Goal: Entertainment & Leisure: Consume media (video, audio)

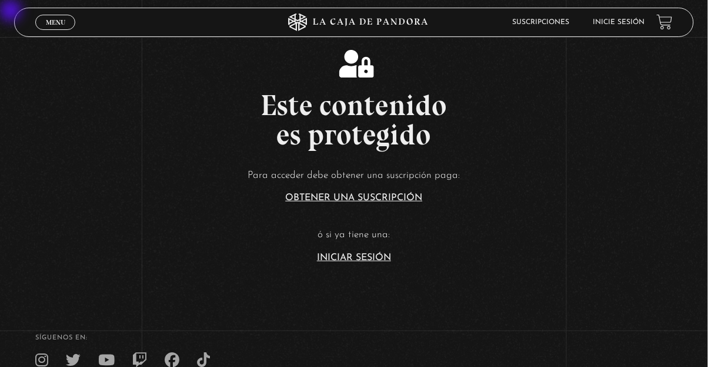
click at [442, 21] on link "Inicie sesión" at bounding box center [619, 22] width 52 height 7
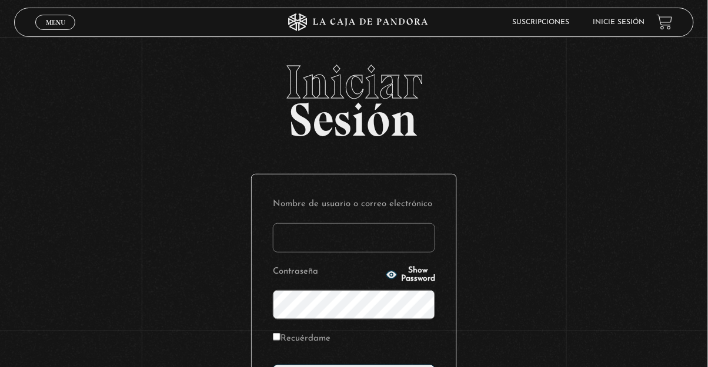
click at [332, 242] on input "Nombre de usuario o correo electrónico" at bounding box center [354, 237] width 162 height 29
type input "fran.10cerrato@gmail.com"
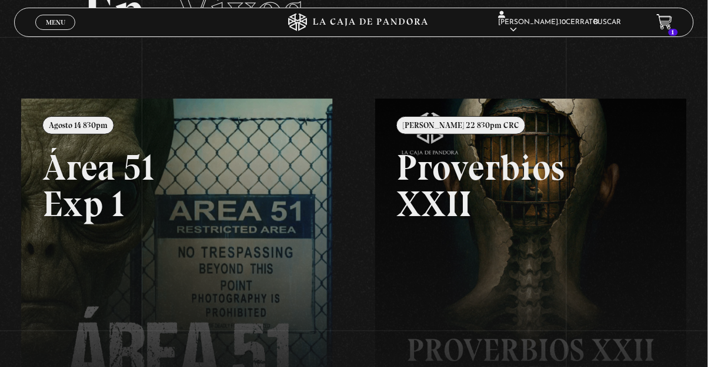
click at [151, 259] on link at bounding box center [375, 282] width 708 height 367
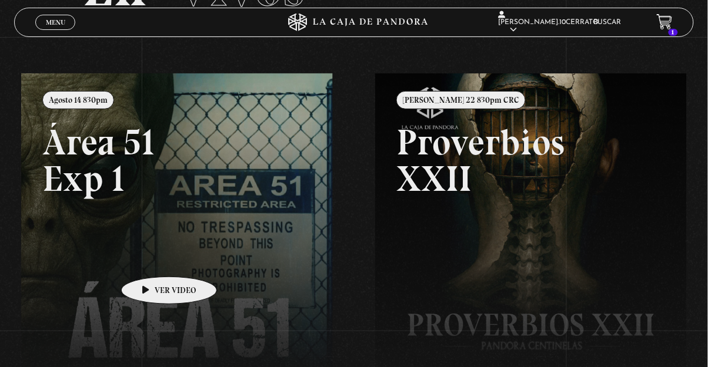
scroll to position [139, 0]
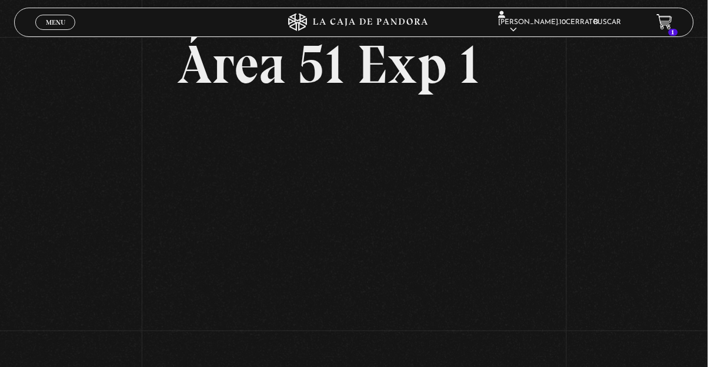
scroll to position [62, 0]
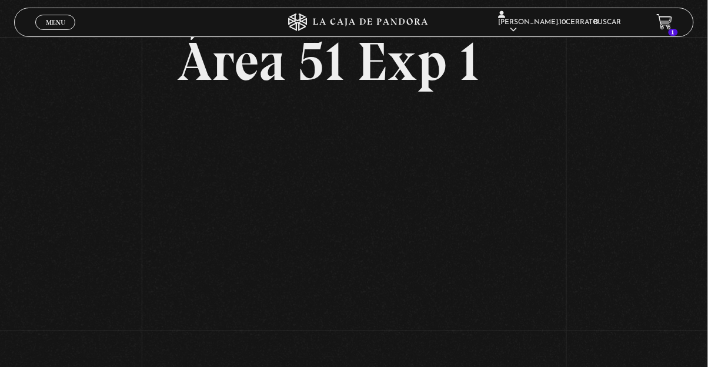
click at [54, 26] on span "Menu" at bounding box center [55, 22] width 19 height 7
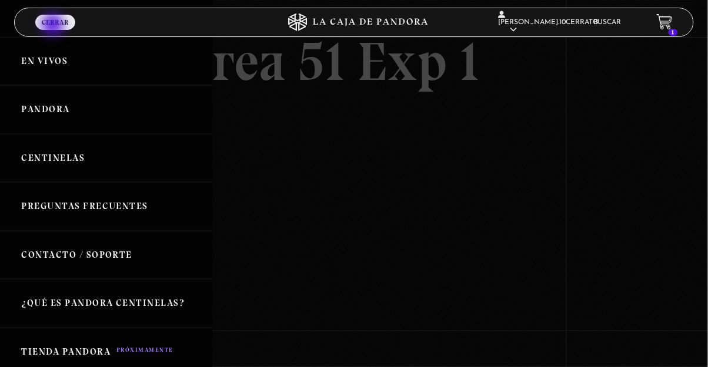
click at [56, 112] on link "Pandora" at bounding box center [106, 109] width 212 height 49
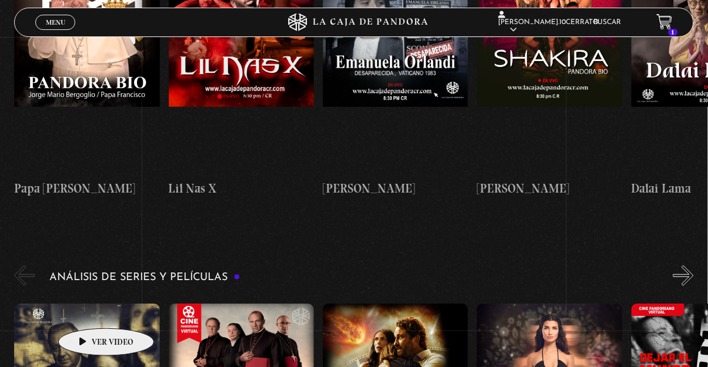
scroll to position [2107, 0]
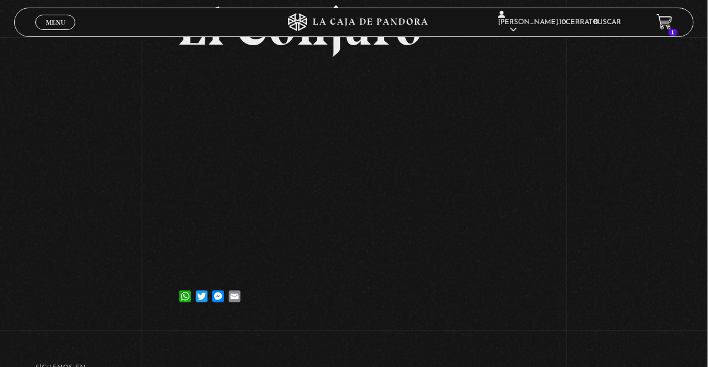
scroll to position [132, 0]
